Goal: Task Accomplishment & Management: Use online tool/utility

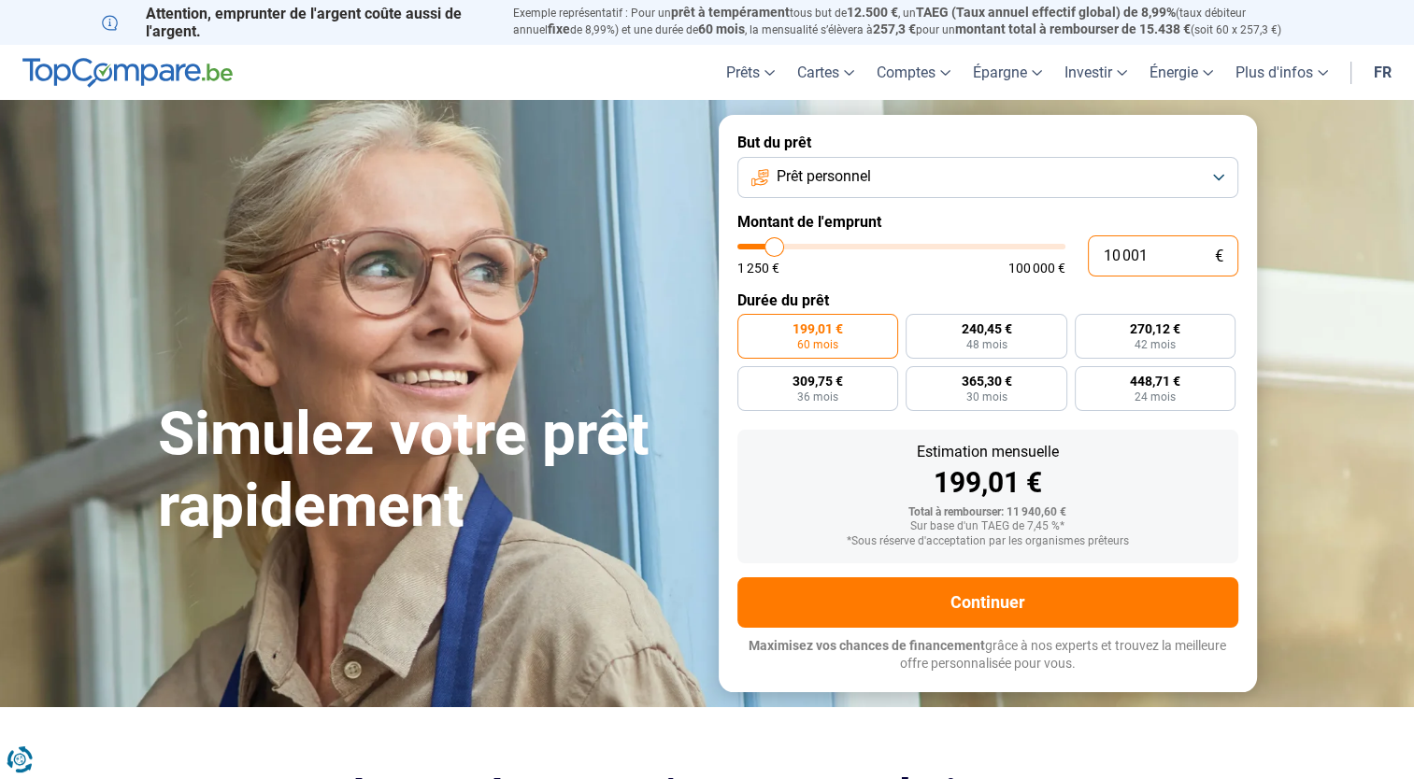
click at [1147, 259] on input "10 001" at bounding box center [1163, 255] width 150 height 41
type input "1 000"
type input "1250"
type input "100"
type input "1250"
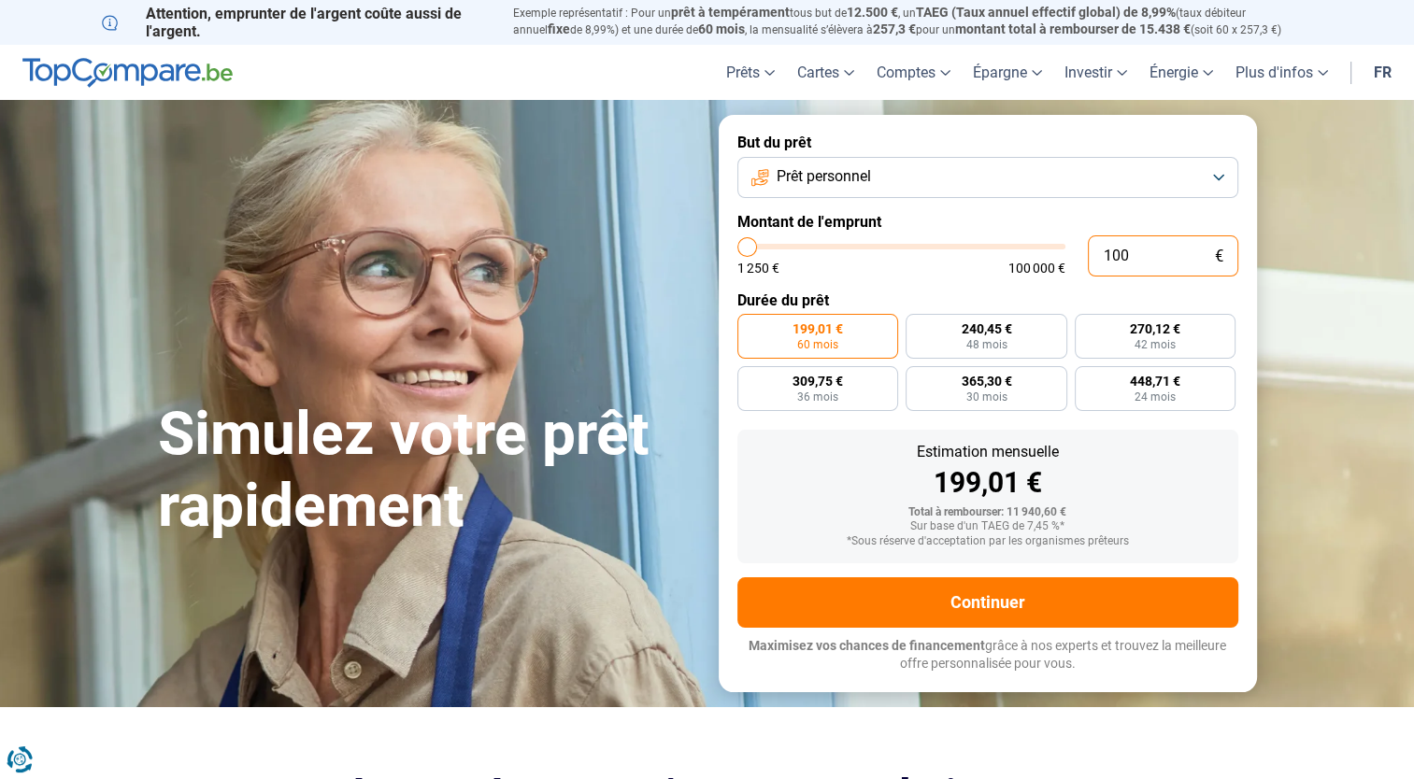
type input "10"
type input "1250"
type input "1"
type input "1250"
type input "0"
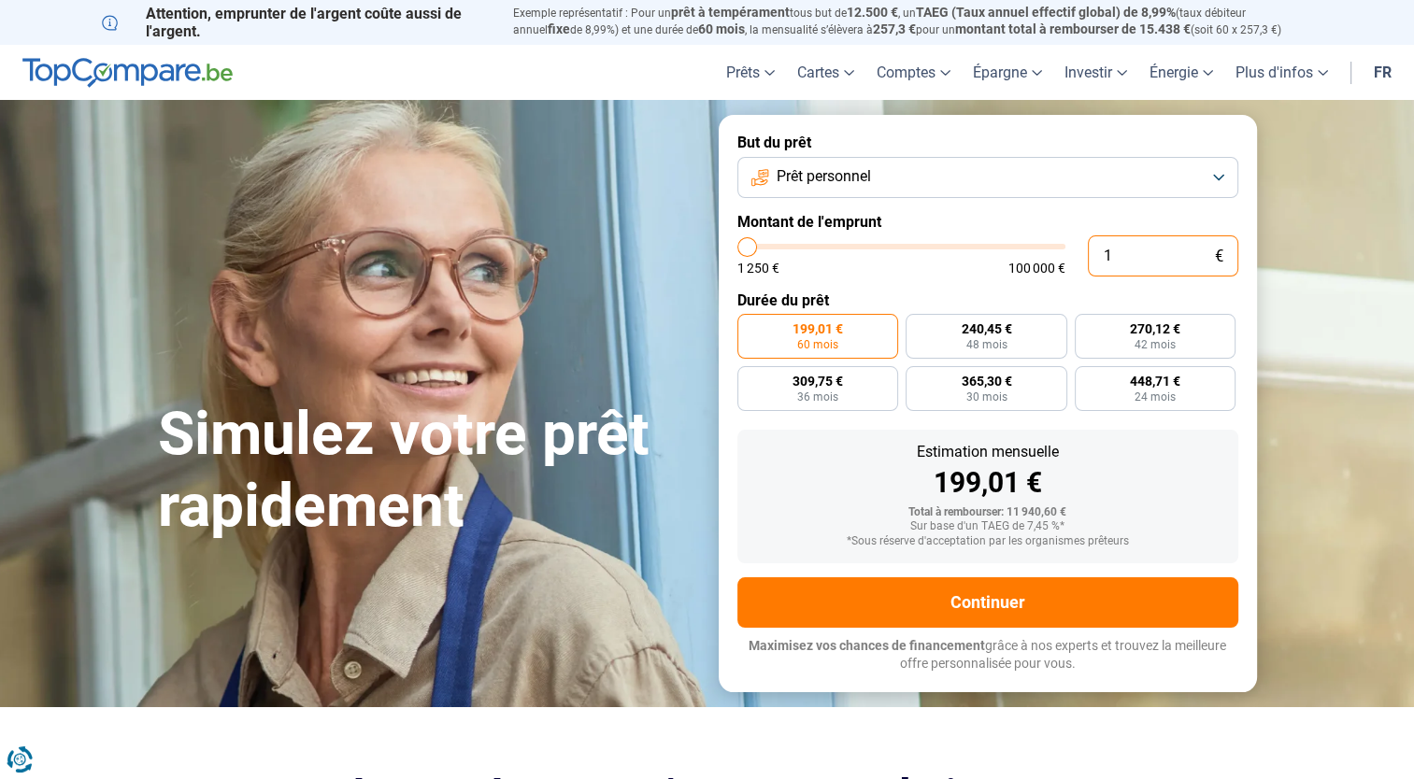
type input "1250"
type input "2"
type input "1250"
type input "20"
type input "1250"
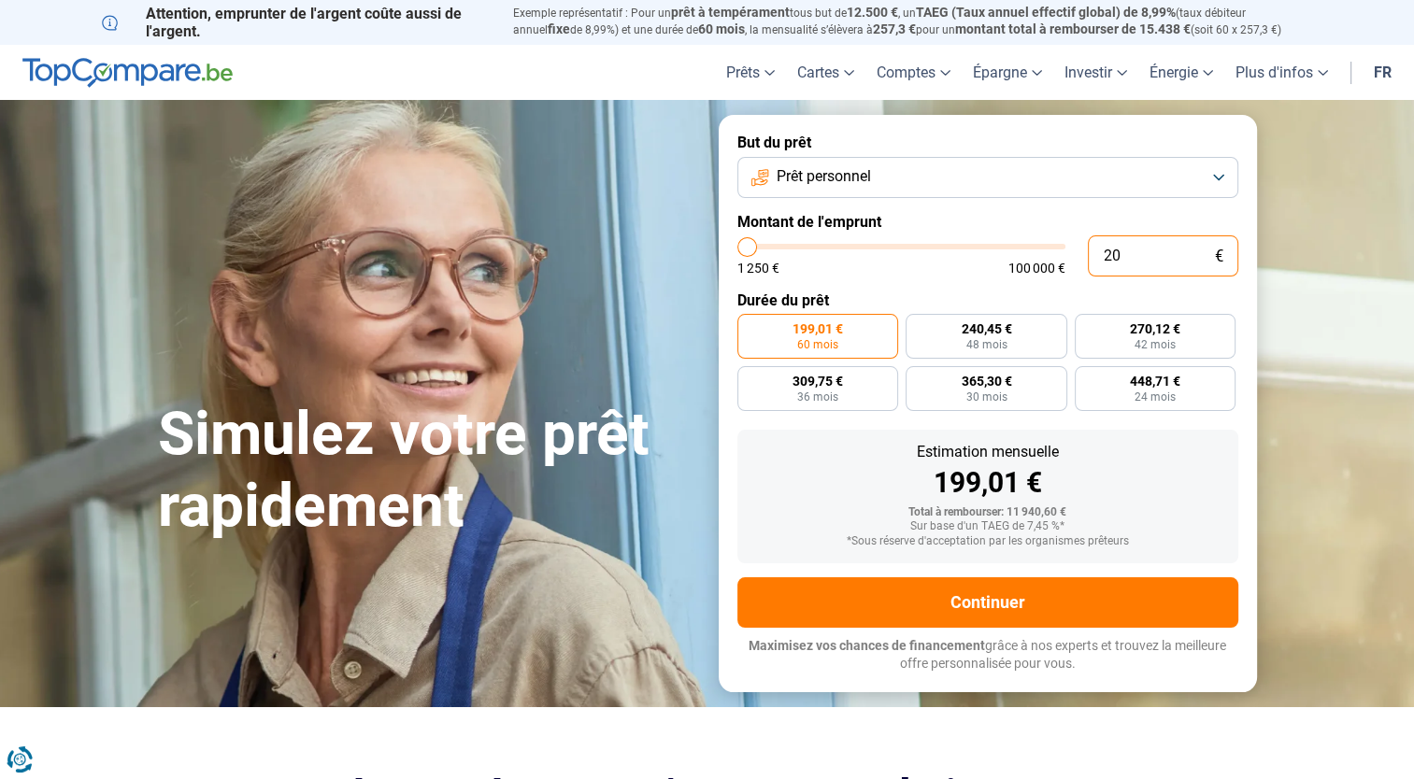
type input "200"
type input "1250"
type input "2 000"
type input "2000"
type input "20 000"
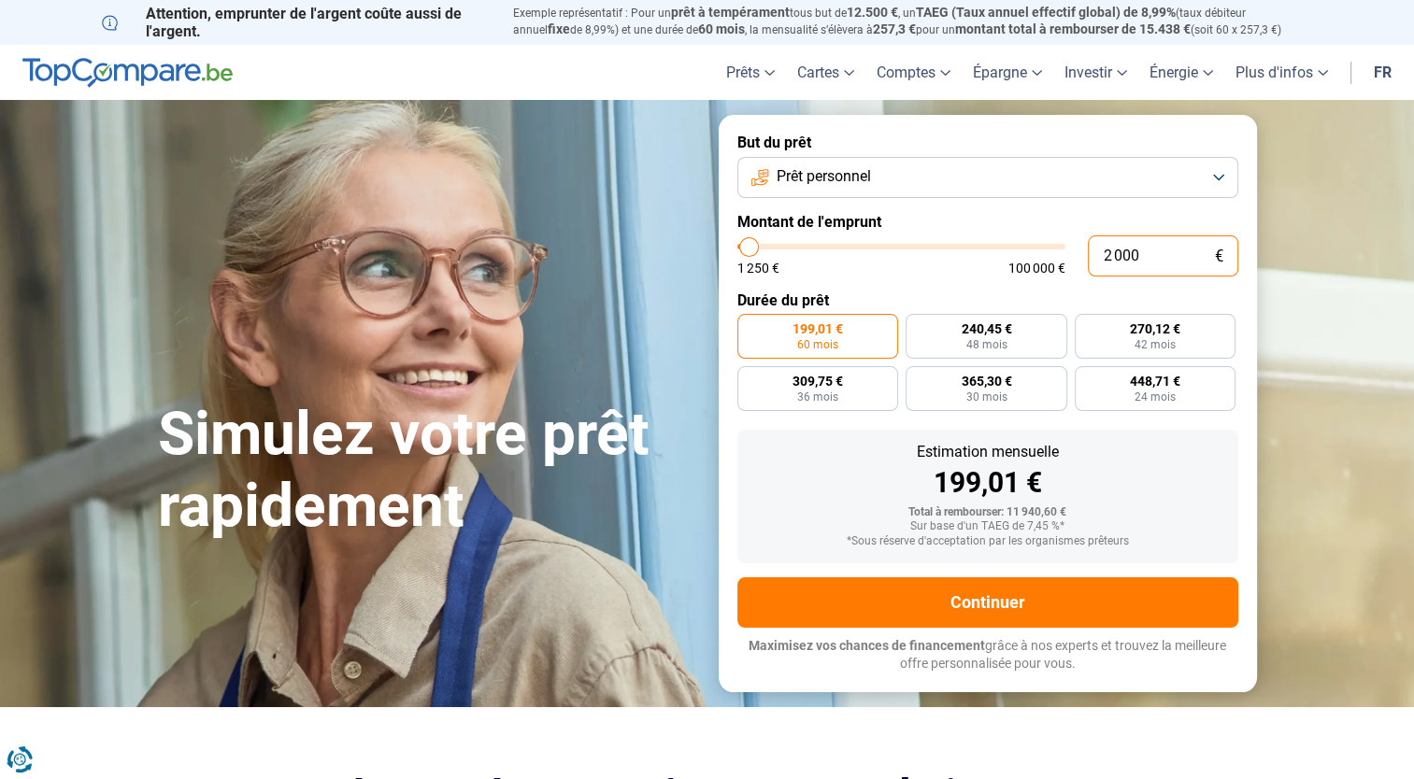
type input "20000"
radio input "false"
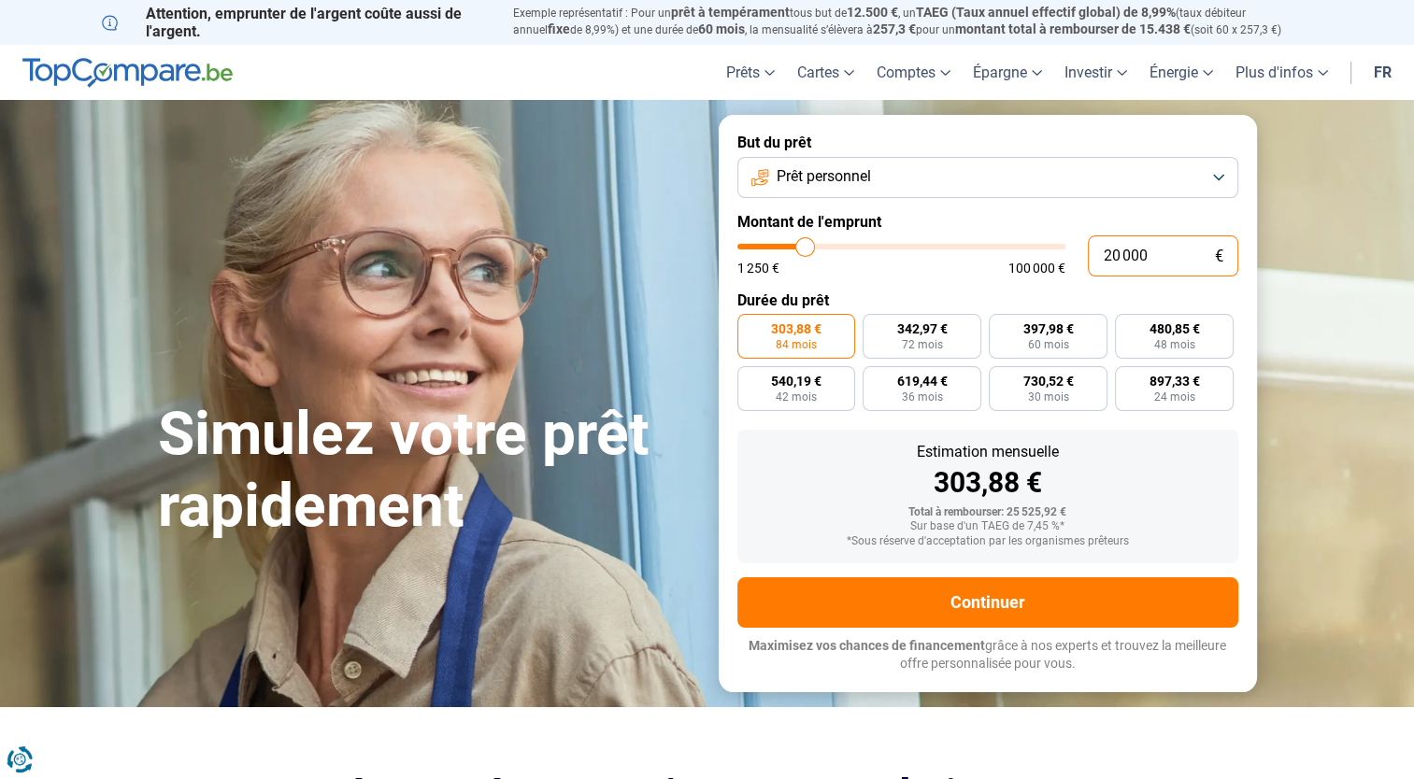
type input "20 000"
click at [935, 179] on button "Prêt personnel" at bounding box center [987, 177] width 501 height 41
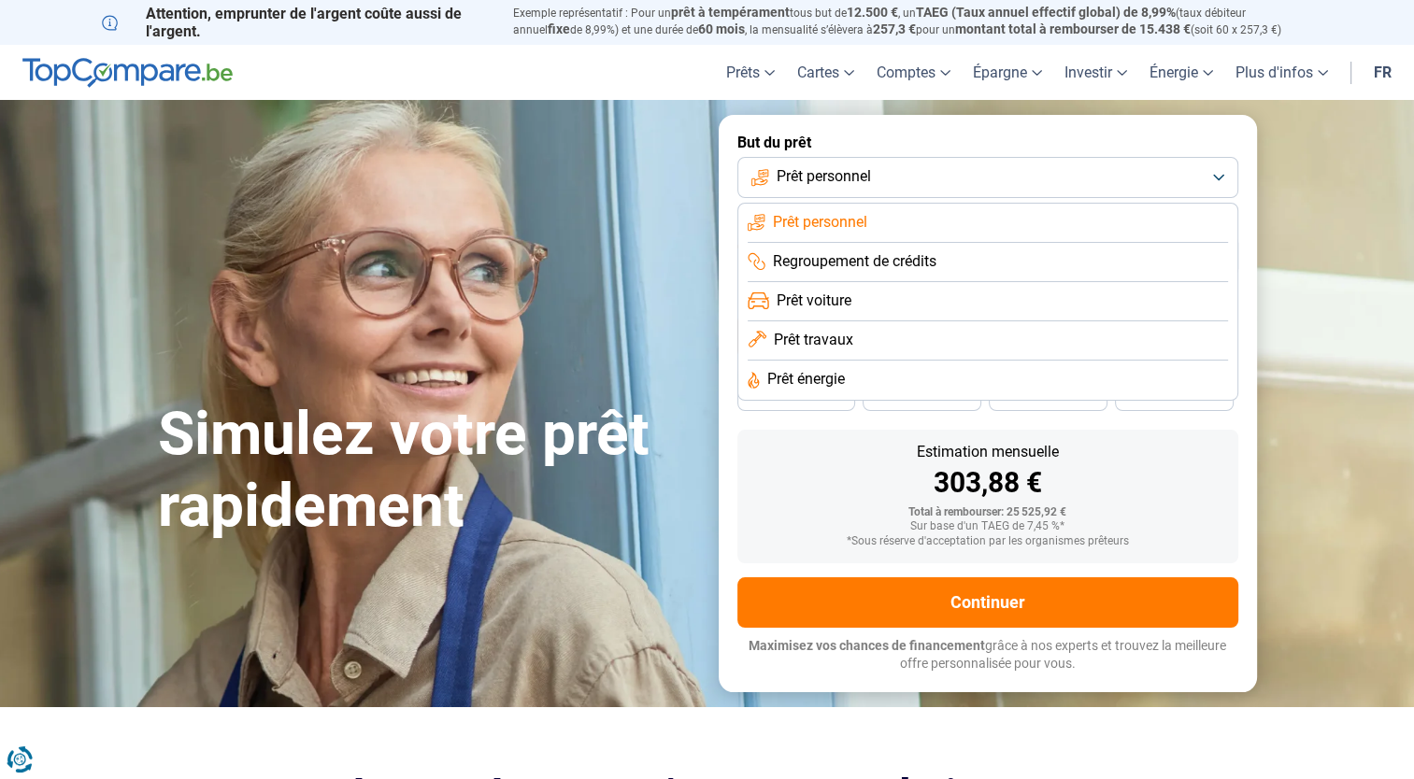
click at [811, 334] on span "Prêt travaux" at bounding box center [813, 340] width 79 height 21
